Goal: Transaction & Acquisition: Purchase product/service

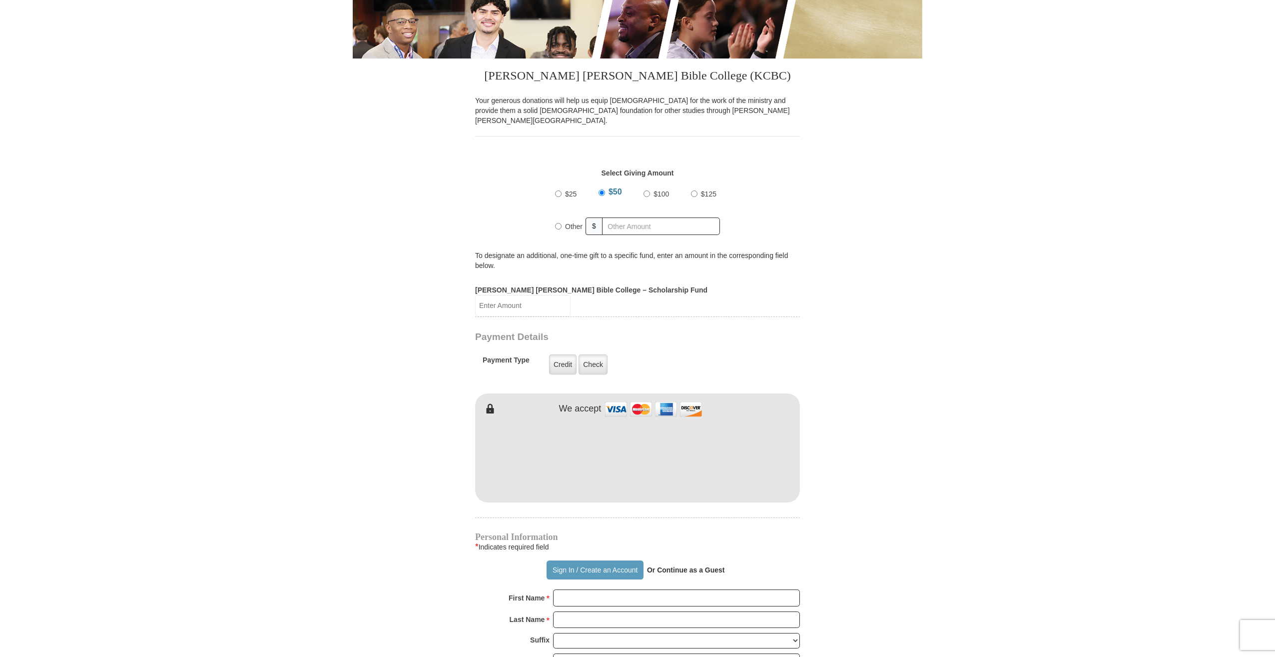
scroll to position [300, 0]
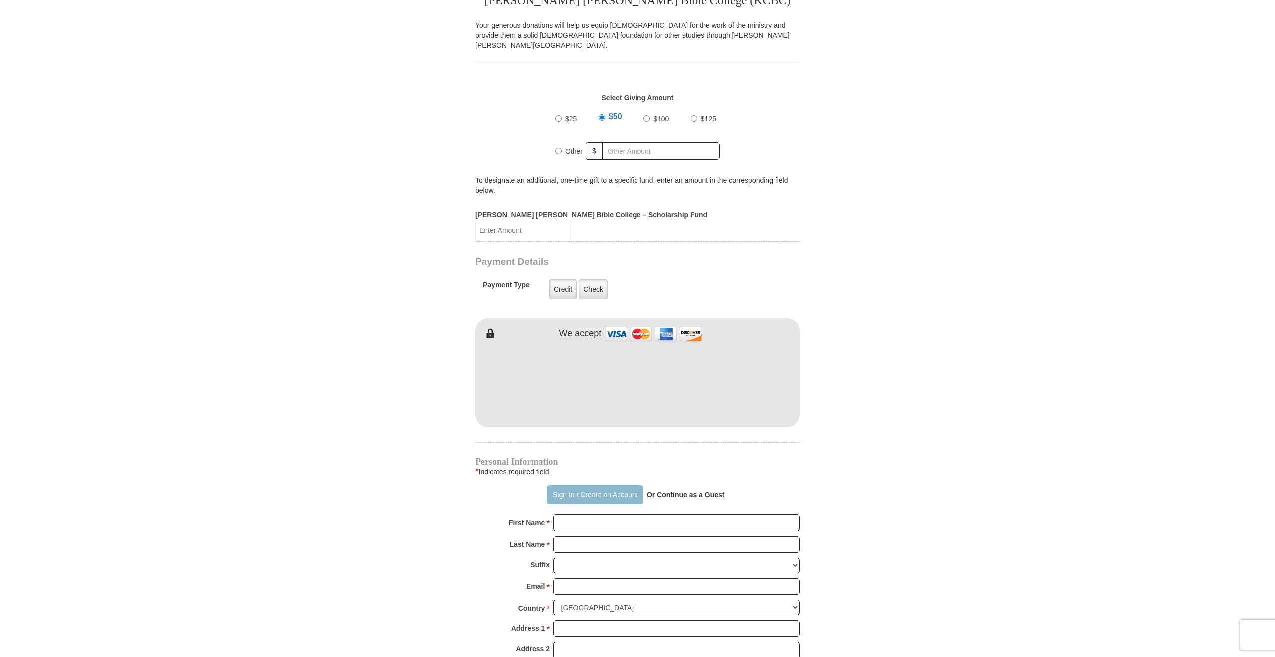
click at [547, 485] on button "Sign In / Create an Account" at bounding box center [595, 494] width 96 height 19
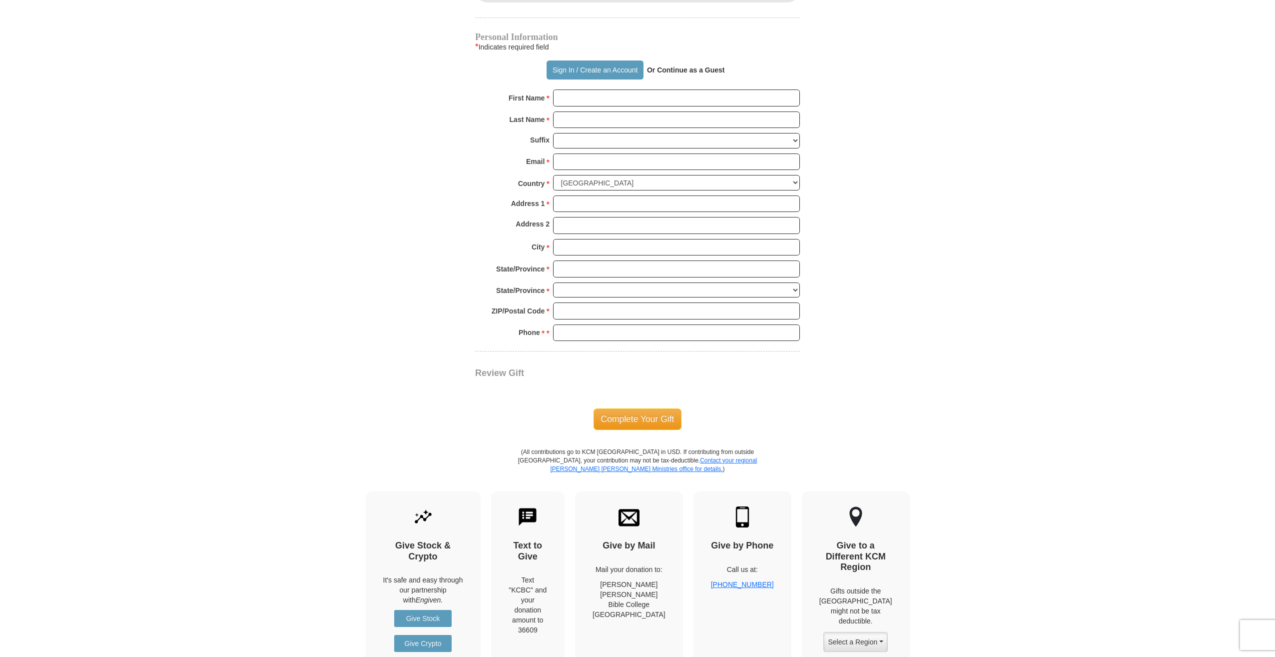
scroll to position [750, 0]
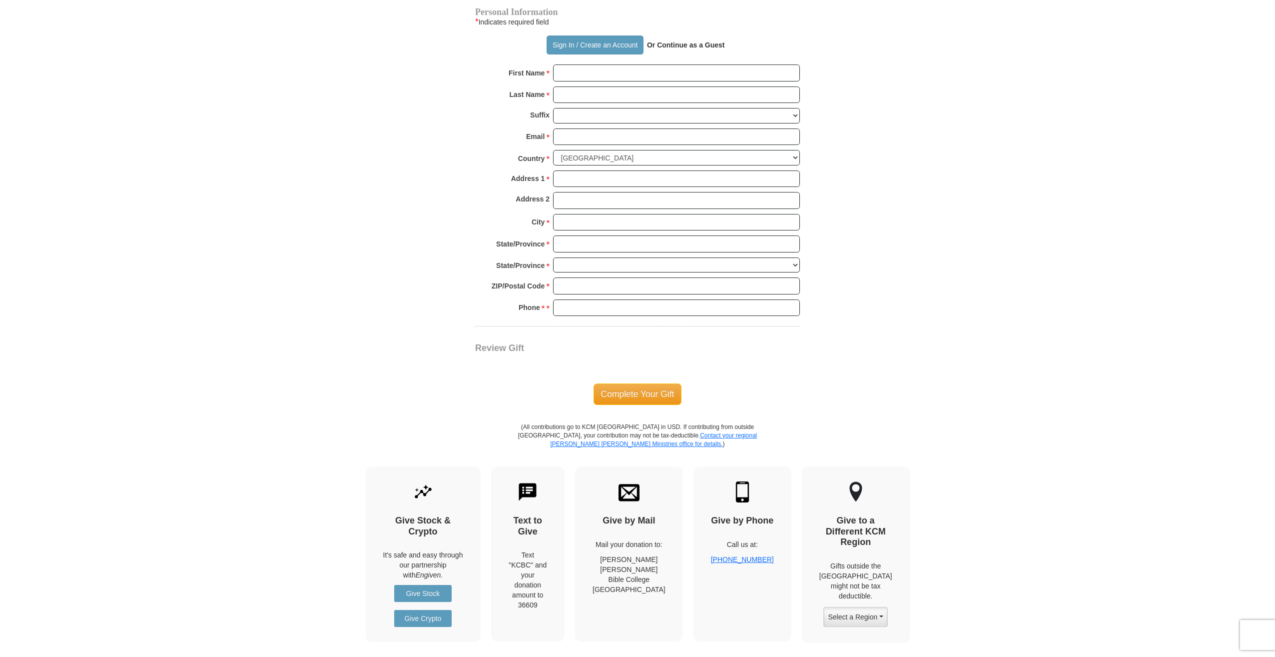
drag, startPoint x: 10, startPoint y: 216, endPoint x: 4, endPoint y: 129, distance: 87.2
click at [547, 35] on button "Sign In / Create an Account" at bounding box center [595, 44] width 96 height 19
